Goal: Find contact information: Obtain details needed to contact an individual or organization

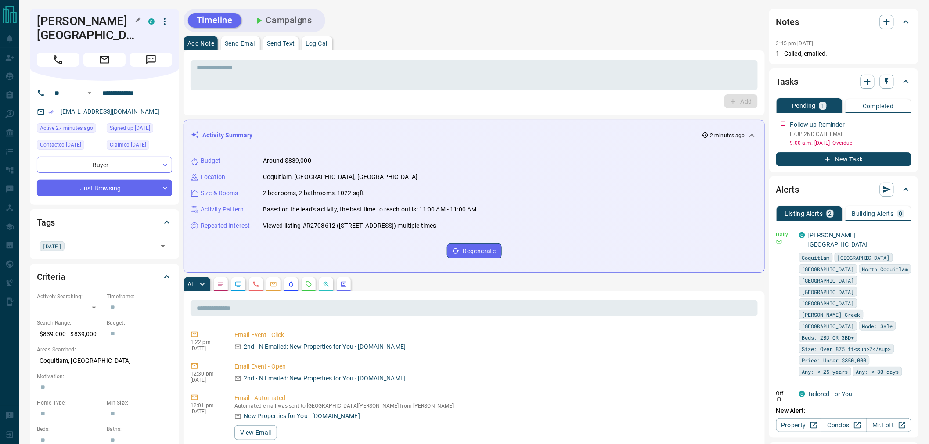
click at [74, 30] on h1 "[PERSON_NAME][GEOGRAPHIC_DATA]" at bounding box center [86, 28] width 98 height 28
copy div "[PERSON_NAME] C"
drag, startPoint x: 133, startPoint y: 112, endPoint x: 59, endPoint y: 112, distance: 73.3
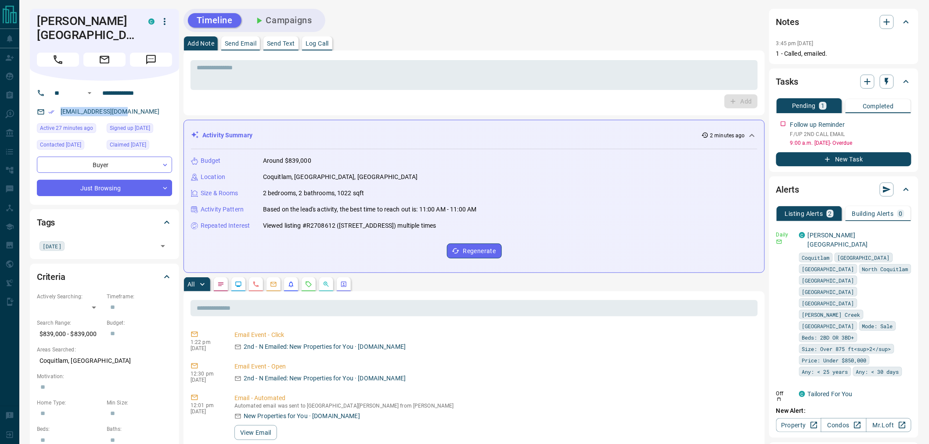
click at [59, 112] on div "[EMAIL_ADDRESS][DOMAIN_NAME]" at bounding box center [104, 111] width 135 height 14
copy link "[EMAIL_ADDRESS][DOMAIN_NAME]"
drag, startPoint x: 156, startPoint y: 93, endPoint x: 93, endPoint y: 93, distance: 62.8
click at [93, 93] on div "**********" at bounding box center [101, 93] width 106 height 14
drag, startPoint x: 90, startPoint y: 332, endPoint x: 57, endPoint y: 335, distance: 33.5
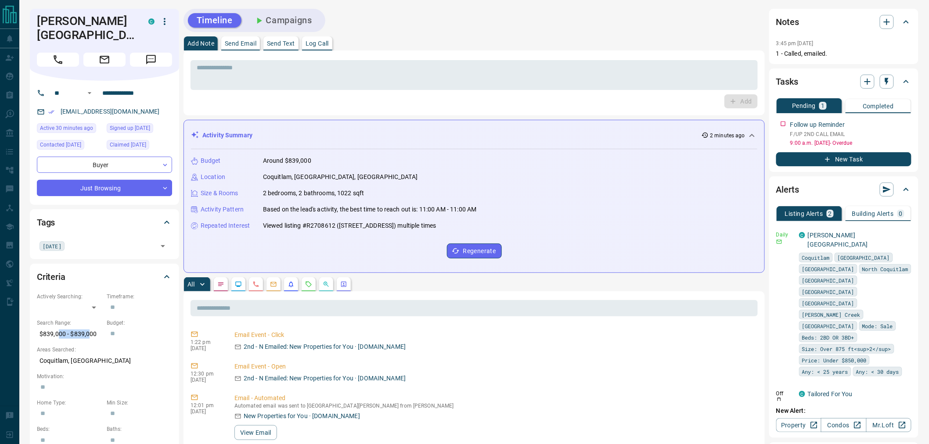
click at [57, 335] on p "$839,000 - $839,000" at bounding box center [69, 334] width 65 height 14
click at [59, 335] on p "$839,000 - $839,000" at bounding box center [69, 334] width 65 height 14
click at [107, 360] on p "Coquitlam, [GEOGRAPHIC_DATA]" at bounding box center [104, 361] width 135 height 14
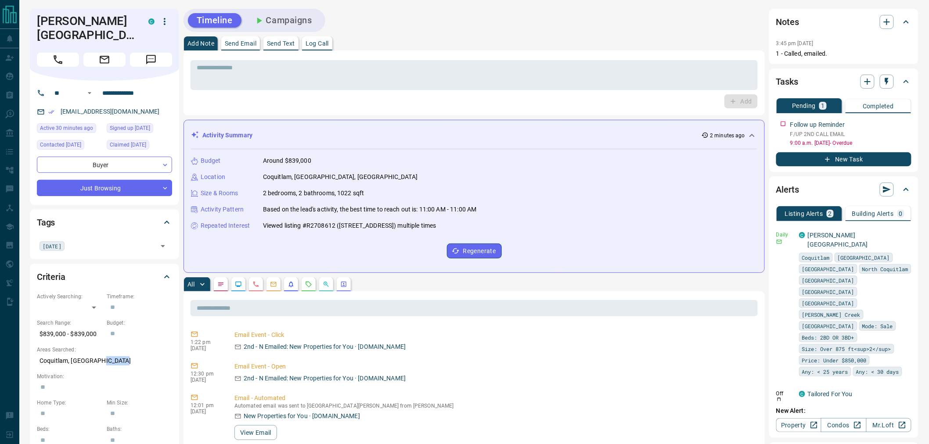
click at [107, 360] on p "Coquitlam, [GEOGRAPHIC_DATA]" at bounding box center [104, 361] width 135 height 14
copy p "Coquitlam, [GEOGRAPHIC_DATA]"
